Goal: Information Seeking & Learning: Learn about a topic

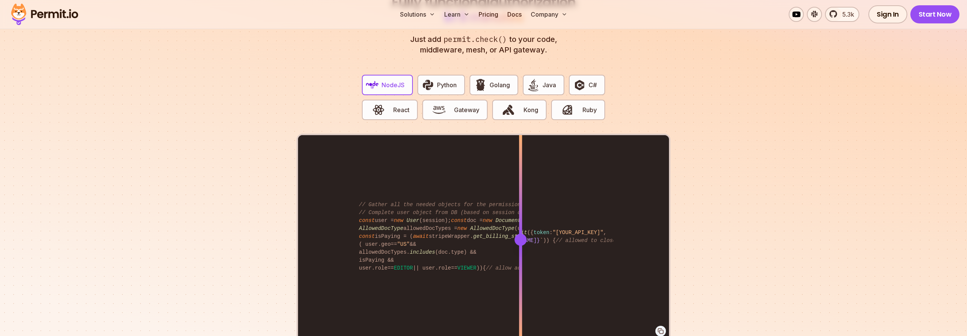
scroll to position [1463, 0]
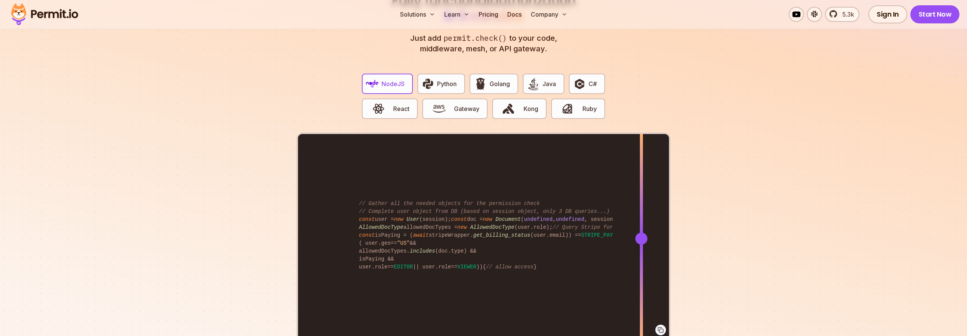
drag, startPoint x: 521, startPoint y: 215, endPoint x: 642, endPoint y: 218, distance: 120.6
click at [642, 218] on div at bounding box center [641, 186] width 3 height 104
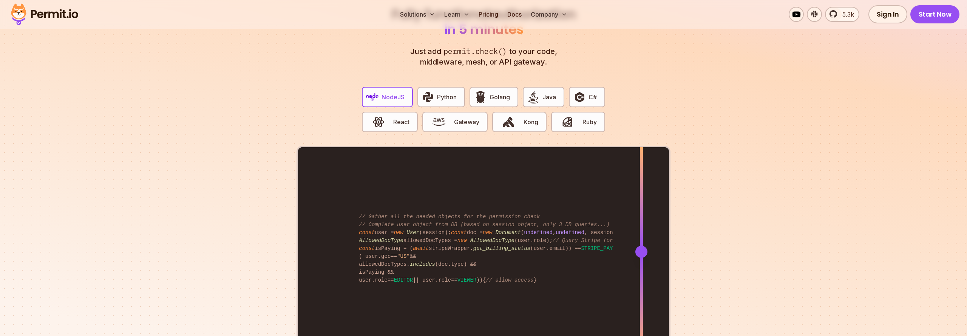
scroll to position [1449, 0]
click at [447, 116] on span "button" at bounding box center [438, 122] width 25 height 13
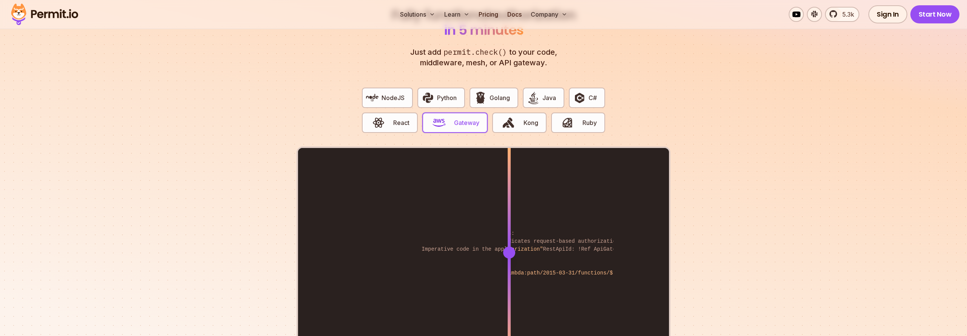
drag, startPoint x: 521, startPoint y: 218, endPoint x: 511, endPoint y: 214, distance: 10.5
click at [510, 215] on div at bounding box center [509, 200] width 3 height 104
click at [398, 113] on button "React" at bounding box center [390, 123] width 56 height 20
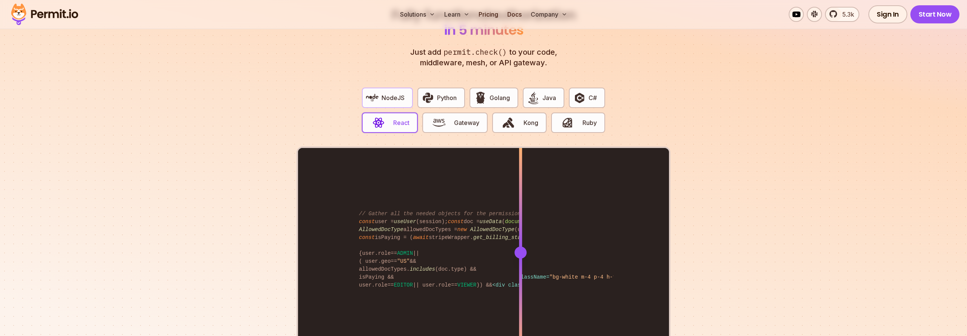
click at [402, 93] on span "NodeJS" at bounding box center [393, 97] width 23 height 9
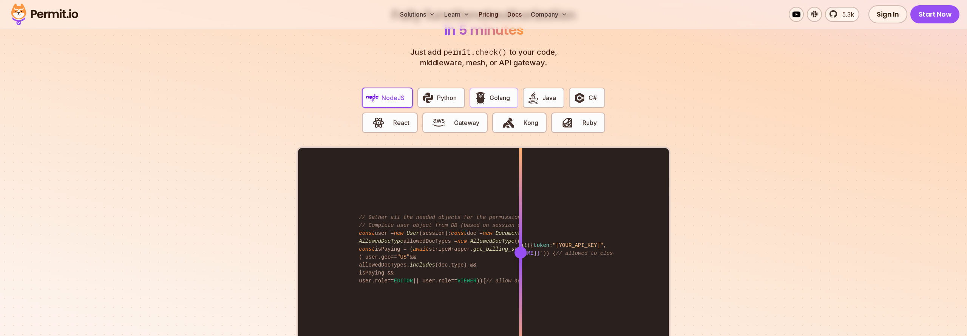
click at [498, 93] on span "Golang" at bounding box center [500, 97] width 20 height 9
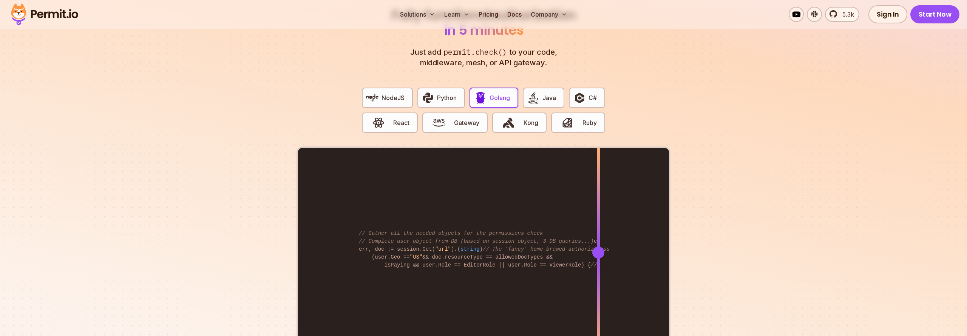
drag, startPoint x: 520, startPoint y: 210, endPoint x: 600, endPoint y: 214, distance: 80.2
click at [599, 215] on div at bounding box center [598, 200] width 3 height 104
click at [517, 116] on span "button" at bounding box center [508, 122] width 25 height 13
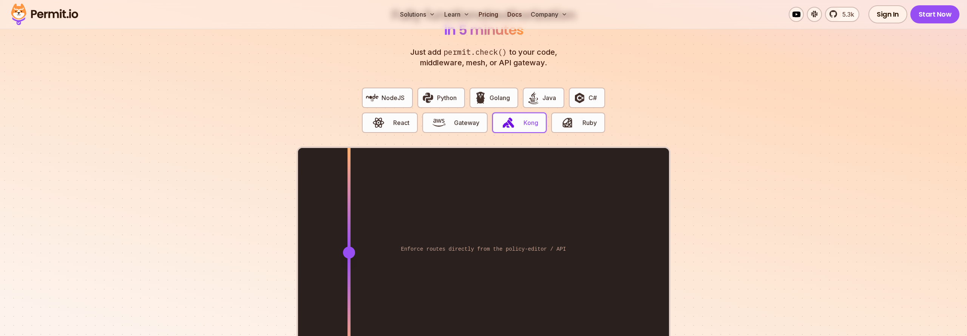
drag, startPoint x: 521, startPoint y: 180, endPoint x: 350, endPoint y: 190, distance: 171.5
click at [350, 190] on div at bounding box center [349, 200] width 3 height 104
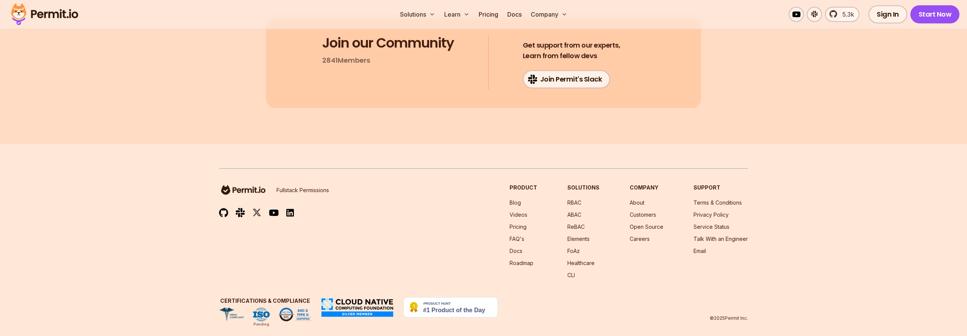
scroll to position [4055, 0]
click at [521, 224] on link "Pricing" at bounding box center [518, 227] width 17 height 6
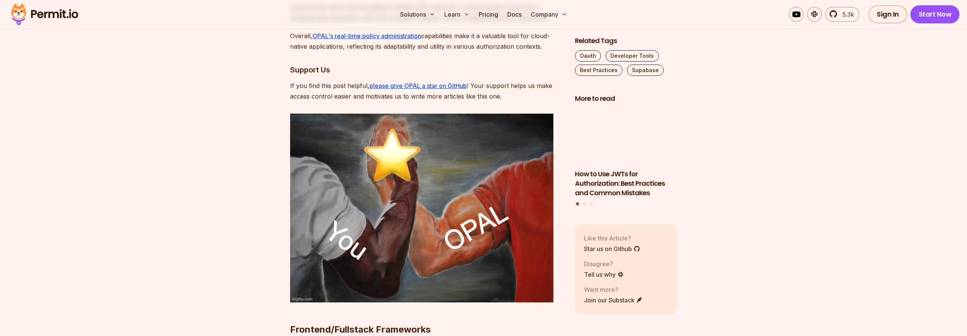
scroll to position [2584, 0]
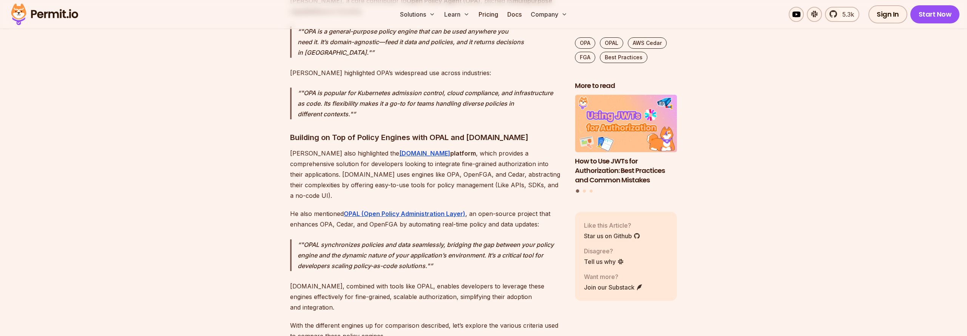
scroll to position [1703, 0]
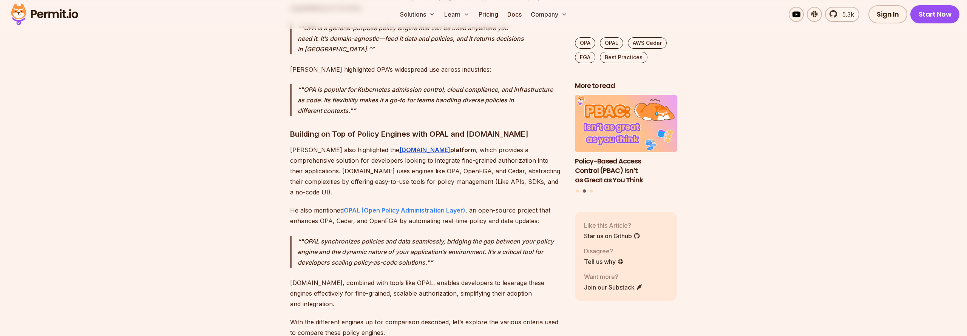
click at [385, 207] on strong "OPAL (Open Policy Administration Layer)" at bounding box center [405, 211] width 122 height 8
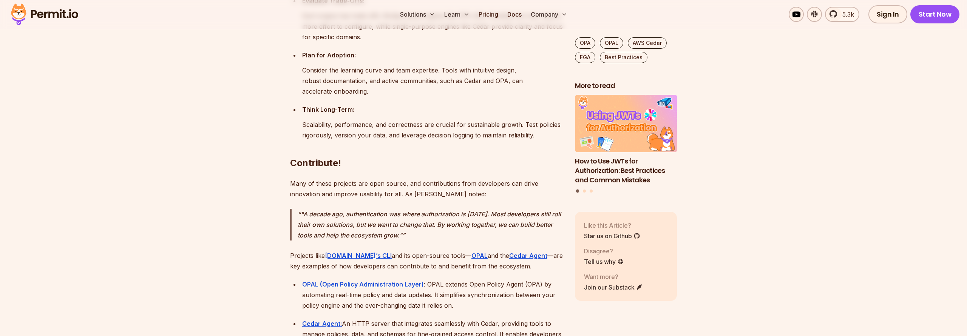
scroll to position [6621, 0]
